Goal: Communication & Community: Answer question/provide support

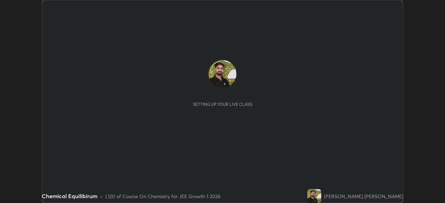
scroll to position [203, 444]
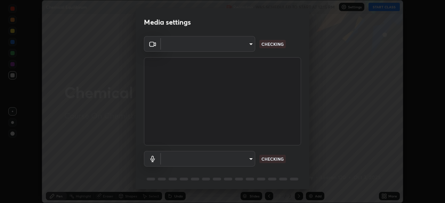
type input "b8f713a0fc2a4668ccd3874ce8ab2703f20e86d9f817921f365c1c4f78ca7a2c"
click at [186, 156] on body "Erase all Chemical Equilibirum Recording WAS SCHEDULED TO START AT 12:15 PM Set…" at bounding box center [222, 101] width 445 height 203
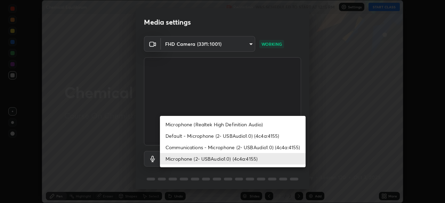
click at [202, 145] on li "Communications - Microphone (2- USBAudio1.0) (4c4a:4155)" at bounding box center [233, 147] width 146 height 11
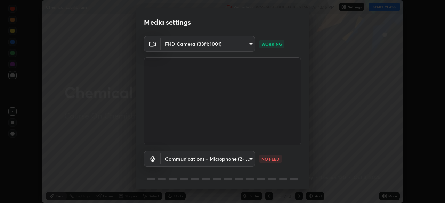
type input "communications"
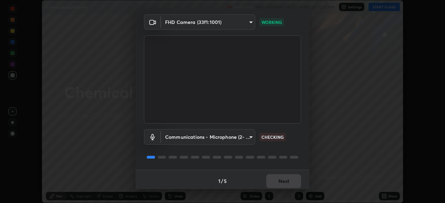
scroll to position [25, 0]
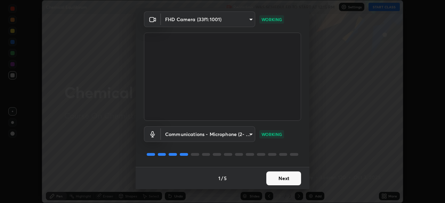
click at [274, 180] on button "Next" at bounding box center [283, 179] width 35 height 14
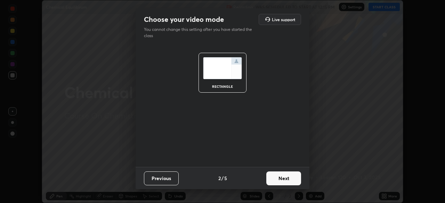
scroll to position [0, 0]
click at [281, 184] on button "Next" at bounding box center [283, 179] width 35 height 14
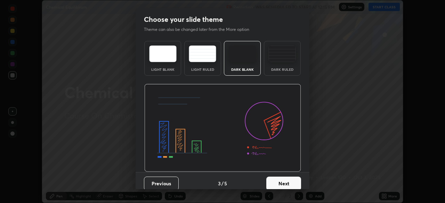
click at [286, 179] on button "Next" at bounding box center [283, 184] width 35 height 14
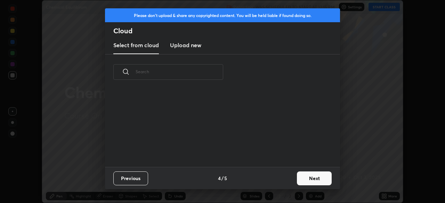
click at [291, 179] on div "Previous 4 / 5 Next" at bounding box center [222, 178] width 235 height 22
click at [313, 175] on button "Next" at bounding box center [314, 179] width 35 height 14
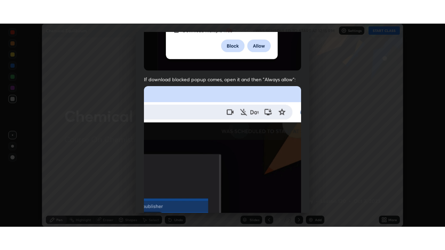
scroll to position [166, 0]
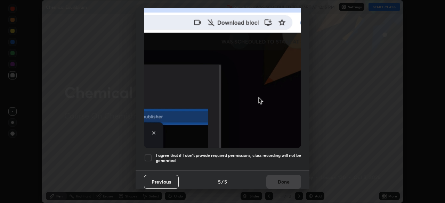
click at [151, 155] on div at bounding box center [148, 158] width 8 height 8
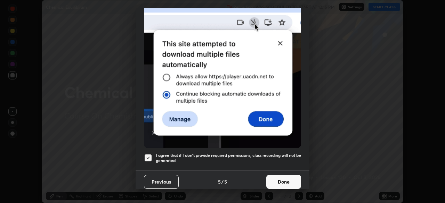
click at [288, 175] on button "Done" at bounding box center [283, 182] width 35 height 14
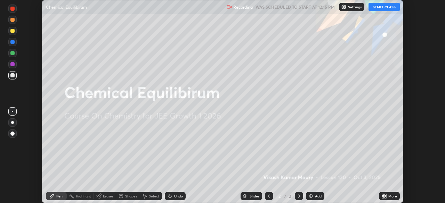
click at [388, 195] on div "More" at bounding box center [392, 196] width 9 height 3
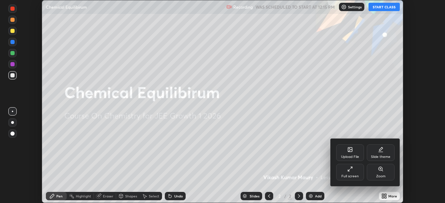
click at [353, 172] on div "Full screen" at bounding box center [350, 172] width 28 height 17
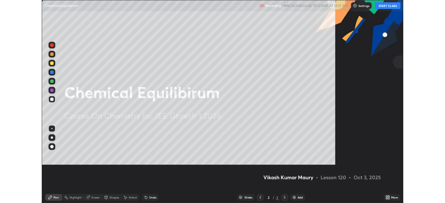
scroll to position [250, 445]
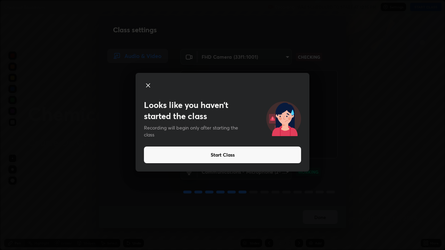
click at [163, 153] on button "Start Class" at bounding box center [222, 155] width 157 height 17
click at [201, 151] on video at bounding box center [258, 114] width 157 height 88
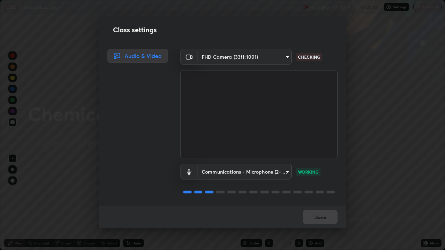
click at [220, 61] on body "Erase all LIVE Chemical Equilibirum Recording 00:00:10 / 01:20:00 Settings End …" at bounding box center [222, 125] width 445 height 250
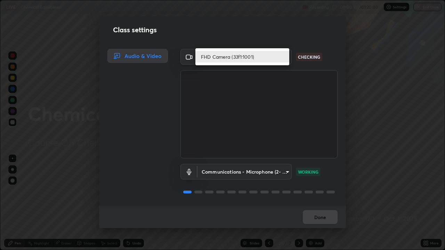
click at [220, 56] on li "FHD Camera (33f1:1001)" at bounding box center [242, 56] width 94 height 11
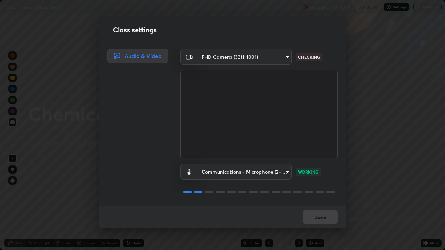
click at [212, 57] on body "Erase all LIVE Chemical Equilibirum Recording 00:00:18 / 01:20:00 Settings End …" at bounding box center [222, 125] width 445 height 250
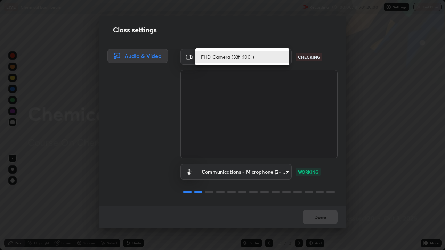
click at [219, 57] on li "FHD Camera (33f1:1001)" at bounding box center [242, 56] width 94 height 11
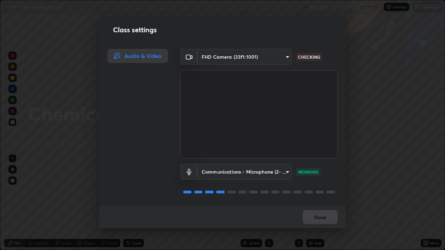
click at [218, 57] on li "FHD Camera (33f1:1001)" at bounding box center [230, 56] width 71 height 7
click at [216, 59] on body "Erase all LIVE Chemical Equilibirum Recording 00:00:19 / 01:20:00 Settings End …" at bounding box center [222, 125] width 445 height 250
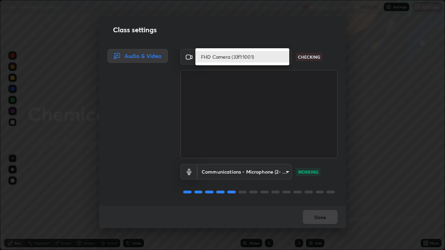
click at [215, 61] on li "FHD Camera (33f1:1001)" at bounding box center [242, 56] width 94 height 11
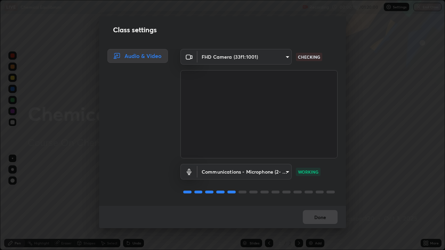
click at [211, 55] on body "Erase all LIVE Chemical Equilibirum Recording 00:00:19 / 01:20:00 Settings End …" at bounding box center [222, 125] width 445 height 250
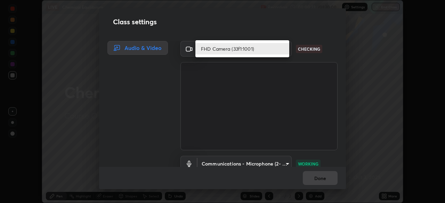
scroll to position [34535, 34294]
click at [211, 48] on li "FHD Camera (33f1:1001)" at bounding box center [242, 48] width 94 height 11
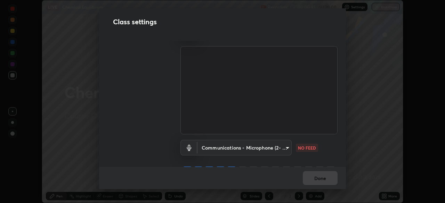
scroll to position [32, 0]
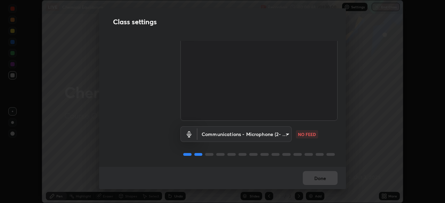
click at [130, 128] on div "Audio & Video" at bounding box center [135, 74] width 73 height 126
click at [221, 129] on body "Erase all LIVE Chemical Equilibirum Recording 00:01:08 / 01:20:00 Settings End …" at bounding box center [222, 101] width 445 height 203
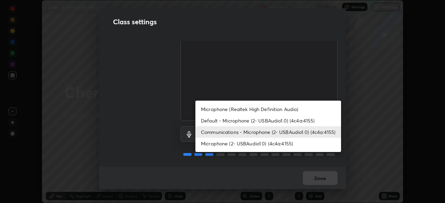
click at [221, 120] on li "Default - Microphone (2- USBAudio1.0) (4c4a:4155)" at bounding box center [268, 120] width 146 height 11
type input "default"
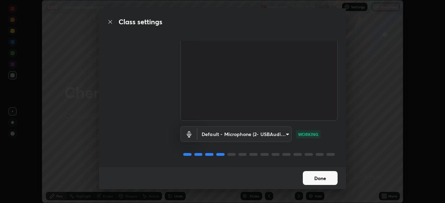
click at [313, 175] on button "Done" at bounding box center [320, 178] width 35 height 14
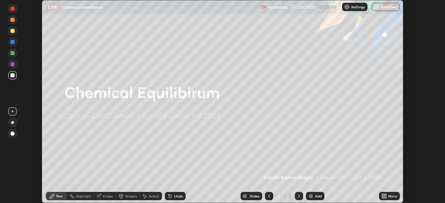
click at [388, 193] on div "More" at bounding box center [389, 196] width 21 height 8
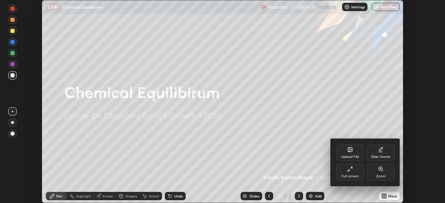
click at [353, 172] on div "Full screen" at bounding box center [350, 172] width 28 height 17
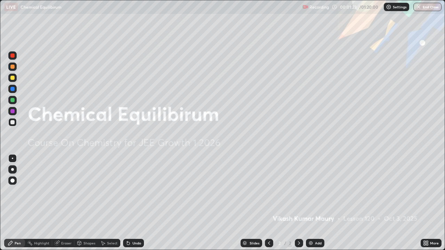
scroll to position [250, 445]
click at [313, 203] on div "Add" at bounding box center [315, 243] width 18 height 8
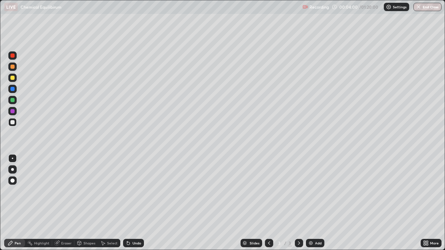
click at [66, 203] on div "Eraser" at bounding box center [66, 242] width 10 height 3
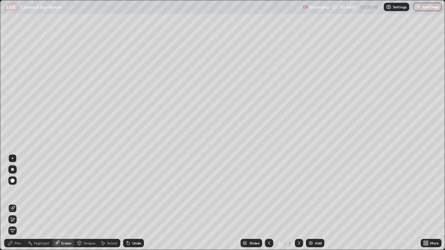
click at [13, 203] on icon at bounding box center [13, 219] width 4 height 3
click at [16, 203] on div "Pen" at bounding box center [18, 242] width 6 height 3
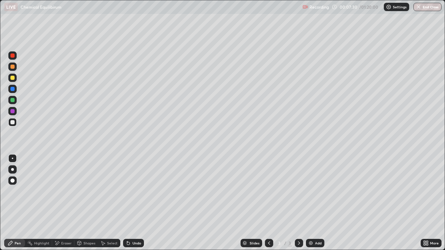
click at [13, 78] on div at bounding box center [12, 78] width 4 height 4
click at [315, 203] on div "Add" at bounding box center [318, 242] width 7 height 3
click at [69, 203] on div "Eraser" at bounding box center [63, 243] width 22 height 8
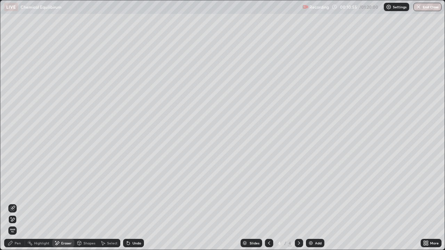
click at [15, 203] on div "Pen" at bounding box center [14, 243] width 21 height 8
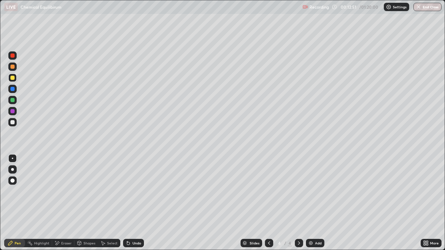
click at [312, 203] on img at bounding box center [311, 243] width 6 height 6
click at [268, 203] on icon at bounding box center [269, 243] width 6 height 6
click at [64, 203] on div "Eraser" at bounding box center [66, 242] width 10 height 3
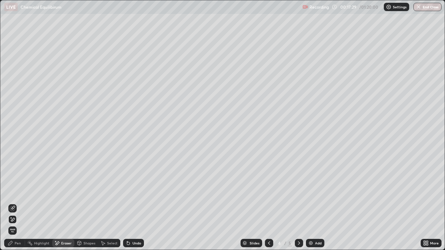
click at [297, 203] on icon at bounding box center [299, 243] width 6 height 6
click at [13, 203] on icon at bounding box center [11, 243] width 6 height 6
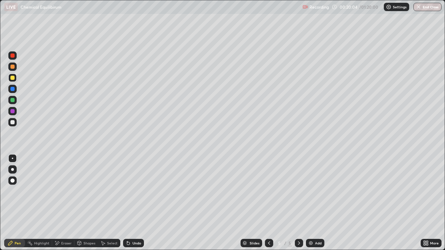
click at [265, 203] on div at bounding box center [269, 243] width 8 height 8
click at [64, 203] on div "Eraser" at bounding box center [66, 242] width 10 height 3
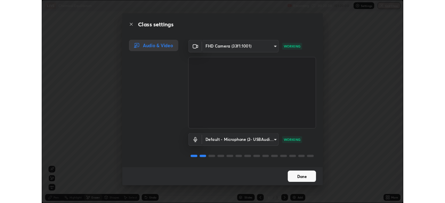
scroll to position [1, 0]
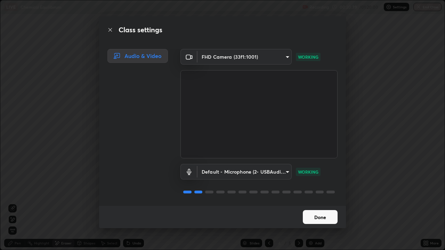
click at [315, 203] on button "Done" at bounding box center [320, 217] width 35 height 14
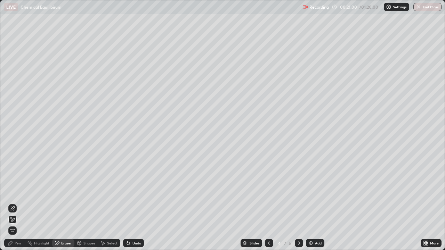
click at [16, 203] on div "Pen" at bounding box center [14, 243] width 21 height 8
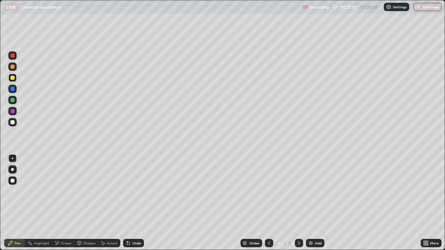
click at [315, 203] on div "Add" at bounding box center [318, 242] width 7 height 3
click at [313, 203] on div "Add" at bounding box center [315, 243] width 18 height 8
click at [265, 203] on div at bounding box center [269, 243] width 8 height 14
click at [298, 203] on icon at bounding box center [299, 243] width 6 height 6
click at [268, 203] on icon at bounding box center [269, 243] width 6 height 6
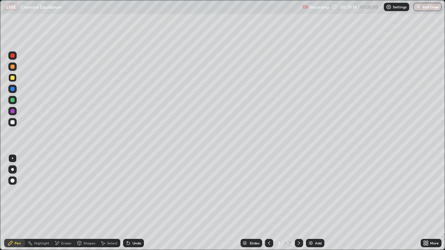
click at [298, 203] on icon at bounding box center [299, 243] width 6 height 6
click at [64, 203] on div "Eraser" at bounding box center [63, 243] width 22 height 8
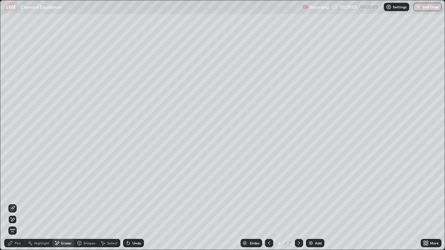
click at [20, 203] on div "Pen" at bounding box center [18, 242] width 6 height 3
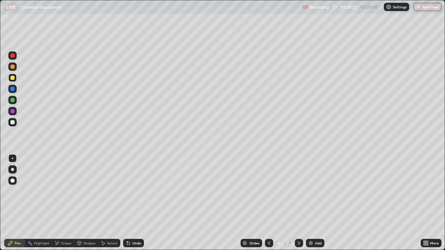
click at [296, 203] on icon at bounding box center [299, 243] width 6 height 6
click at [315, 203] on div "Add" at bounding box center [318, 242] width 7 height 3
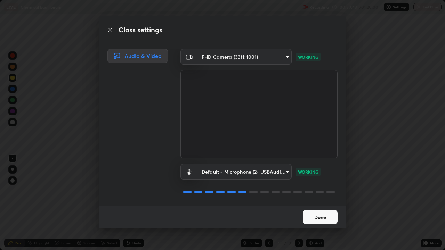
click at [317, 203] on button "Done" at bounding box center [320, 217] width 35 height 14
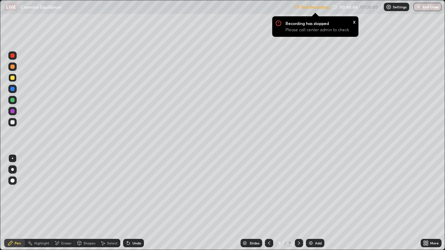
click at [266, 203] on div at bounding box center [269, 243] width 8 height 8
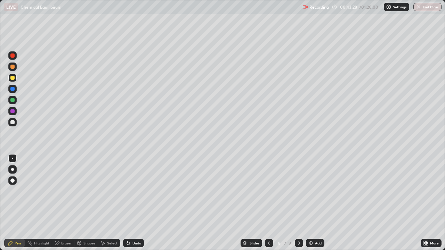
click at [298, 203] on icon at bounding box center [299, 243] width 6 height 6
click at [268, 203] on icon at bounding box center [269, 243] width 6 height 6
click at [434, 203] on div "More" at bounding box center [434, 242] width 9 height 3
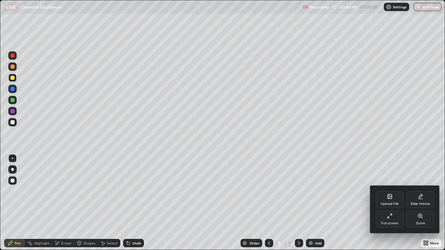
click at [398, 203] on div "Full screen" at bounding box center [390, 219] width 28 height 17
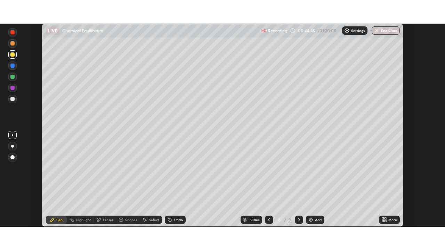
scroll to position [34535, 34294]
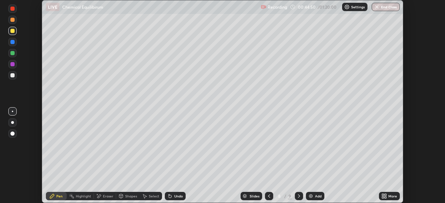
click at [297, 197] on icon at bounding box center [299, 196] width 6 height 6
click at [391, 196] on div "More" at bounding box center [392, 196] width 9 height 3
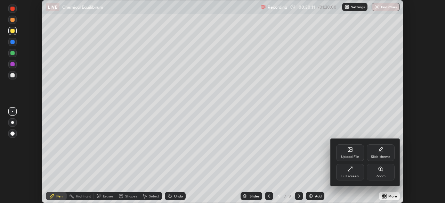
click at [349, 173] on div "Full screen" at bounding box center [350, 172] width 28 height 17
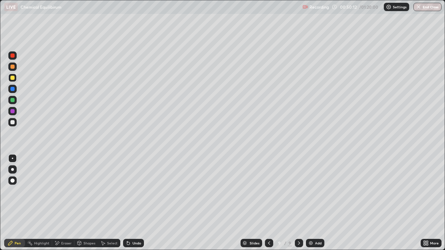
scroll to position [250, 445]
click at [311, 203] on img at bounding box center [311, 243] width 6 height 6
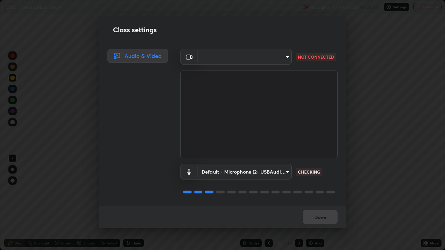
click at [413, 203] on div "Class settings Audio & Video ​ b8f713a0fc2a4668ccd3874ce8ab2703f20e86d9f817921f…" at bounding box center [222, 125] width 445 height 250
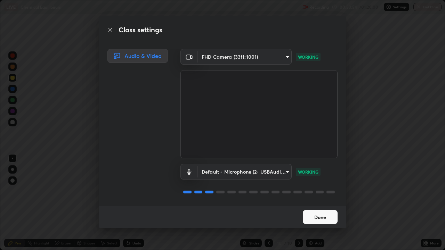
click at [314, 203] on button "Done" at bounding box center [320, 217] width 35 height 14
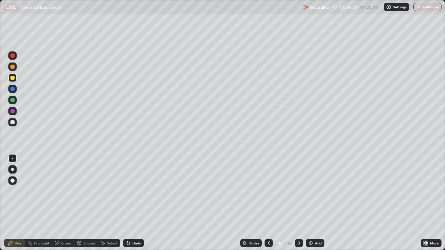
click at [432, 8] on button "End Class" at bounding box center [427, 7] width 28 height 8
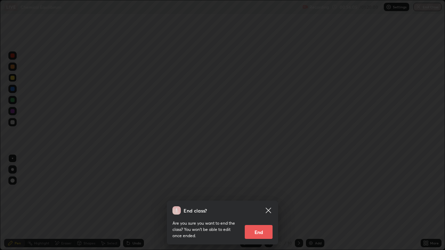
click at [259, 203] on button "End" at bounding box center [259, 232] width 28 height 14
